Goal: Transaction & Acquisition: Purchase product/service

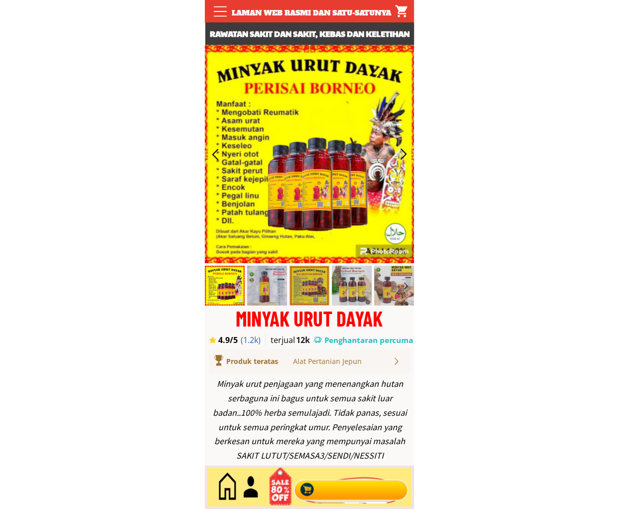
click at [332, 497] on div at bounding box center [351, 487] width 121 height 33
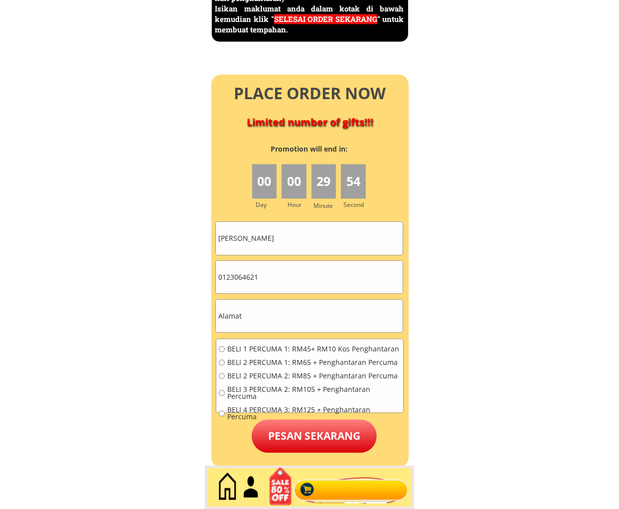
scroll to position [4414, 0]
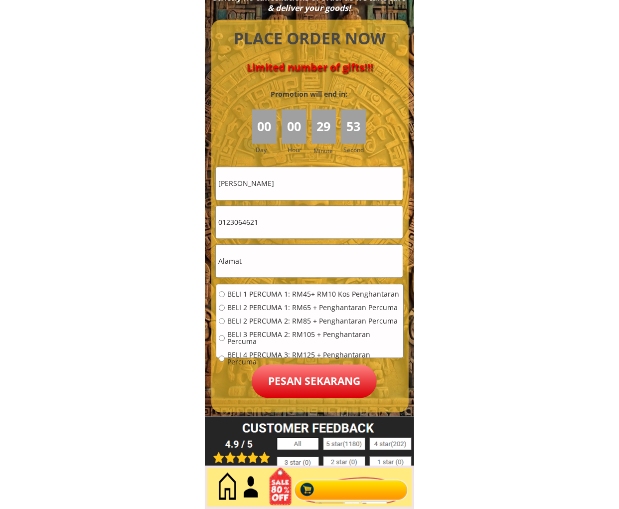
click at [280, 221] on input "0123064621" at bounding box center [309, 222] width 187 height 32
paste input "96943719"
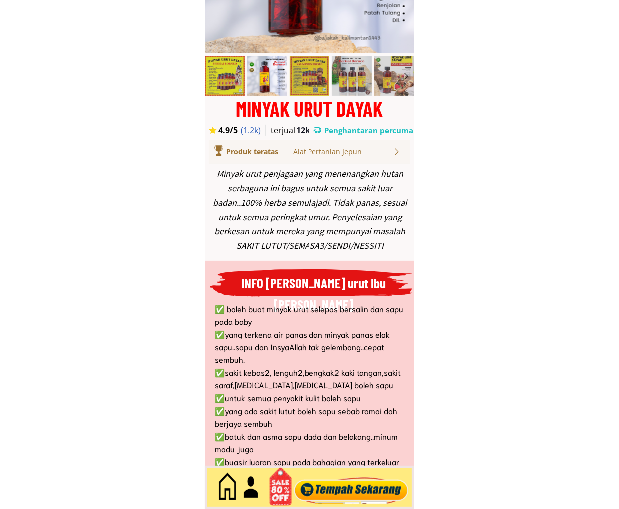
scroll to position [0, 0]
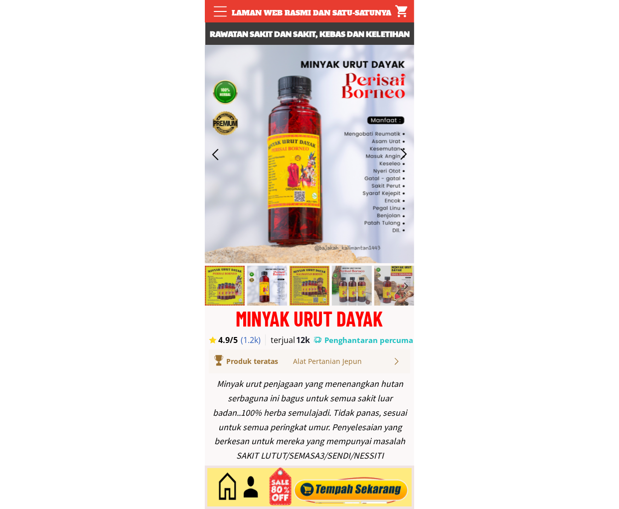
type input "0196943719"
click at [351, 490] on div at bounding box center [351, 487] width 121 height 33
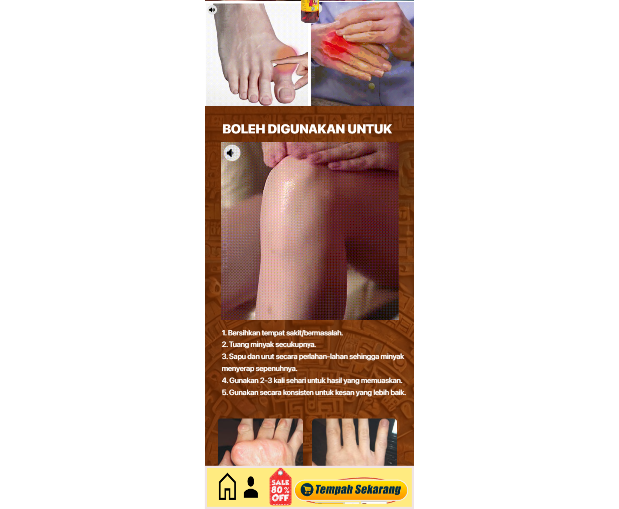
scroll to position [4322, 0]
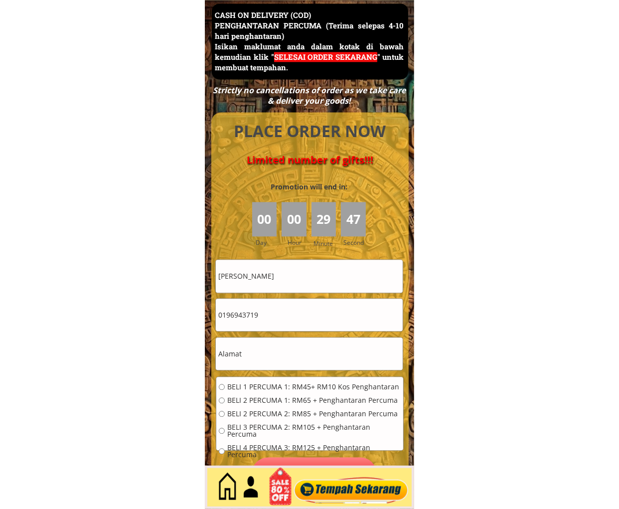
click at [324, 276] on input "[PERSON_NAME]" at bounding box center [309, 276] width 187 height 32
paste input "Zarah Bt [PERSON_NAME]"
type input "Zarah Bt [PERSON_NAME]"
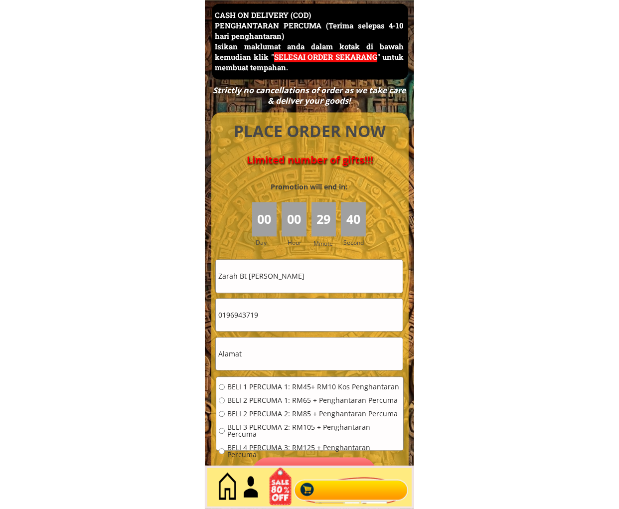
click at [275, 356] on input "text" at bounding box center [309, 353] width 187 height 32
paste input "Lot 1172 Kg Gaung,[GEOGRAPHIC_DATA][GEOGRAPHIC_DATA]"
type input "Lot 1172 Kg Gaung,[GEOGRAPHIC_DATA][GEOGRAPHIC_DATA]"
click at [273, 389] on span "BELI 1 PERCUMA 1: RM45+ RM10 Kos Penghantaran" at bounding box center [313, 386] width 173 height 7
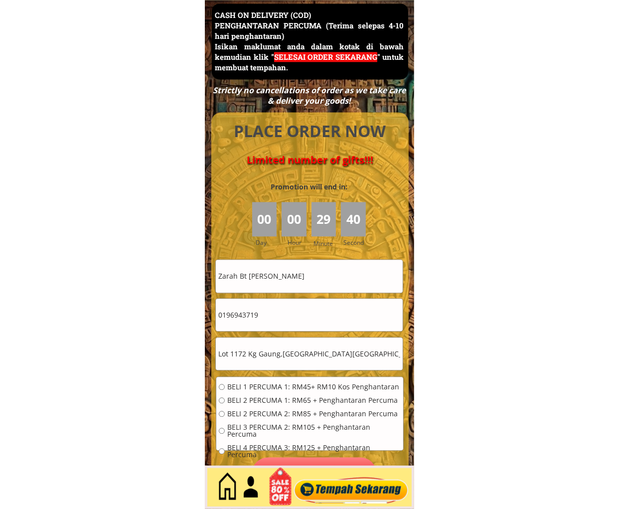
radio input "true"
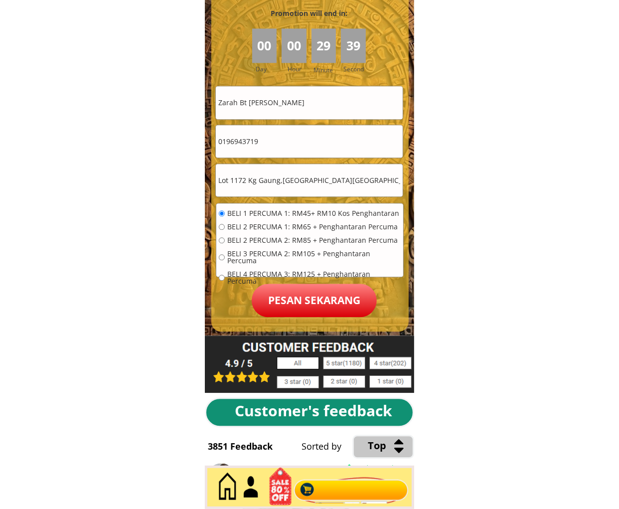
scroll to position [4506, 0]
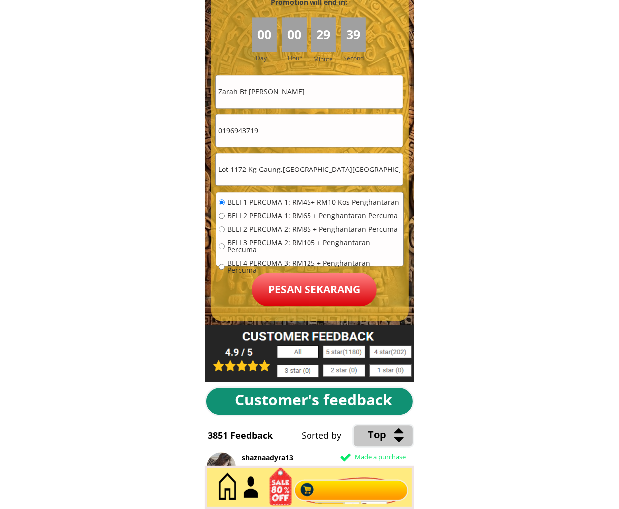
click at [300, 291] on p "Pesan sekarang" at bounding box center [314, 288] width 125 height 33
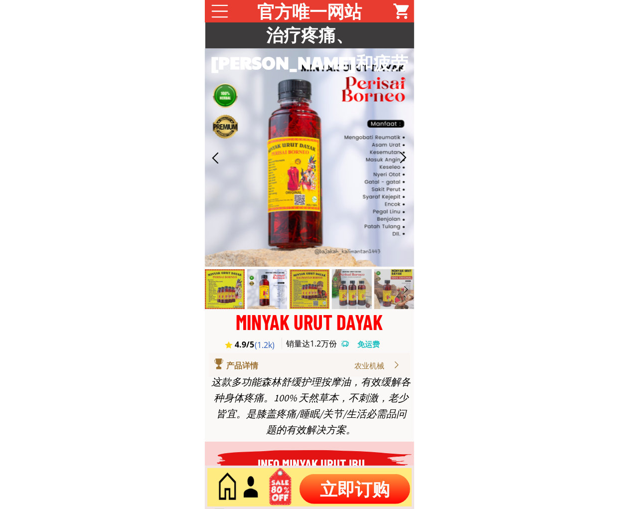
click at [358, 478] on p "立即订购" at bounding box center [354, 489] width 111 height 30
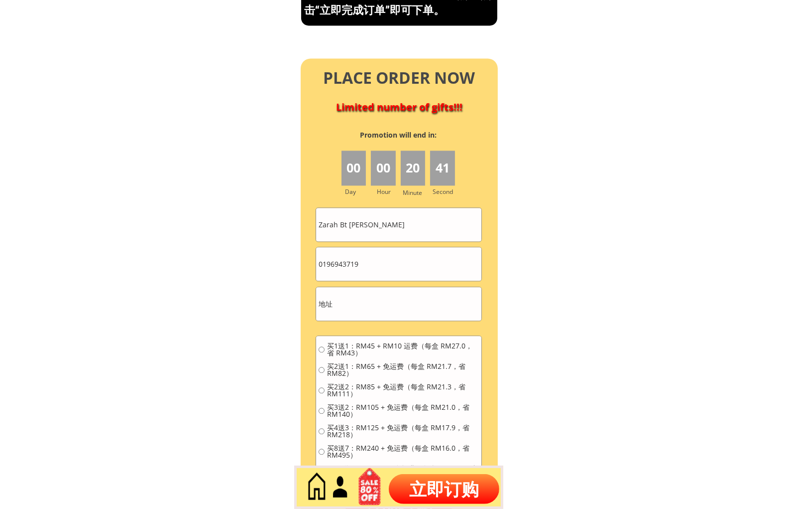
scroll to position [4445, 0]
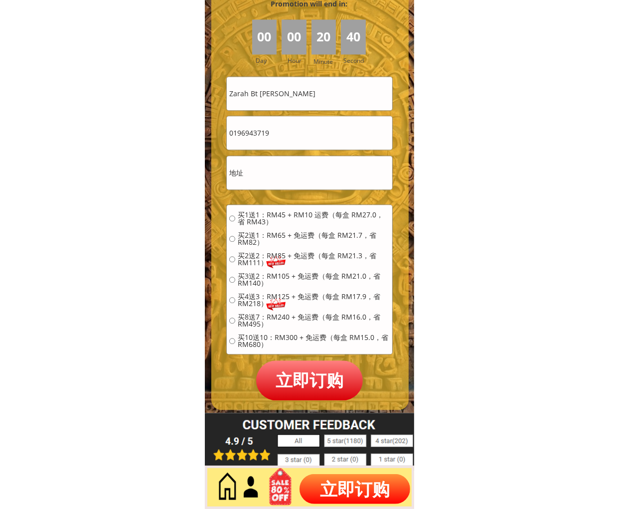
click at [310, 96] on input "Zarah Bt [PERSON_NAME]" at bounding box center [309, 93] width 165 height 33
paste input "Ong You. Ja"
type input "Ong You. Jan"
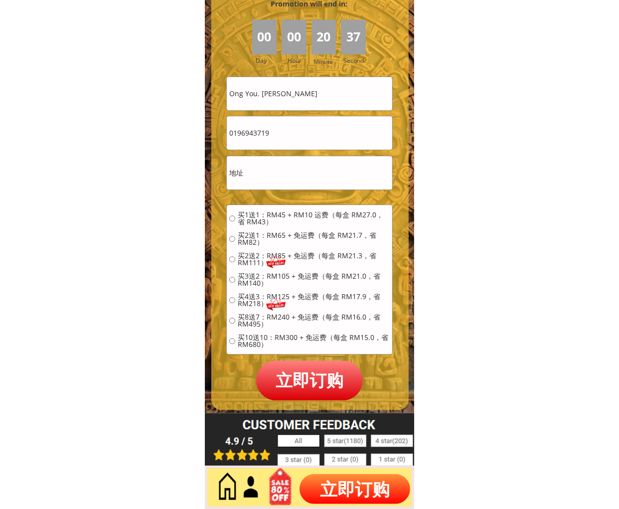
click at [309, 132] on input "0196943719" at bounding box center [309, 132] width 165 height 33
paste input "69509733"
type input "0169509733"
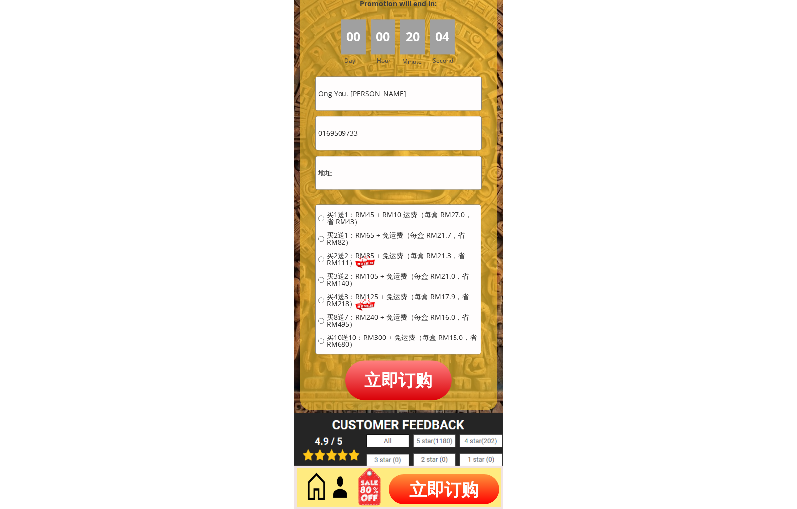
click at [407, 156] on input "text" at bounding box center [398, 172] width 165 height 33
click at [382, 166] on input "text" at bounding box center [398, 172] width 165 height 33
paste input "Kuala Lumpur City Centre, 50088 Kuala Lumpur"
type input "Kuala Lumpur City Centre, 50088 Kuala Lumpur"
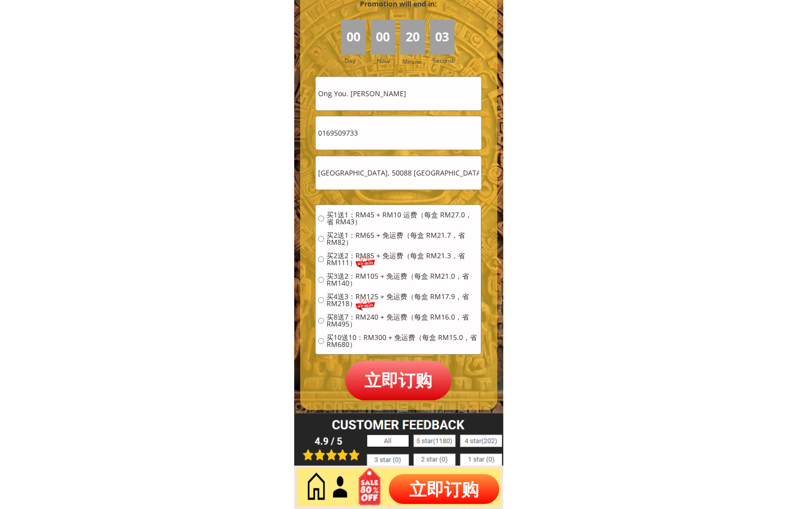
click at [369, 209] on div "买1送1：RM45 + RM10 运费（每盒 RM27.0，省 RM43） 买2送1：RM65 + 免运费（每盒 RM21.7，省 RM82） 买2送2：RM…" at bounding box center [398, 283] width 165 height 156
click at [373, 216] on span "买1送1：RM45 + RM10 运费（每盒 RM27.0，省 RM43）" at bounding box center [403, 218] width 152 height 14
radio input "true"
click at [398, 369] on p "立即订购" at bounding box center [399, 379] width 107 height 39
